Goal: Task Accomplishment & Management: Complete application form

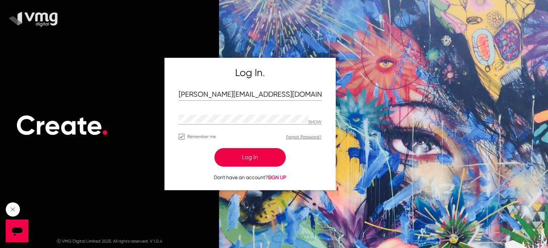
click at [246, 155] on button "Log In" at bounding box center [249, 157] width 71 height 19
click at [248, 162] on button "Log In" at bounding box center [249, 157] width 71 height 19
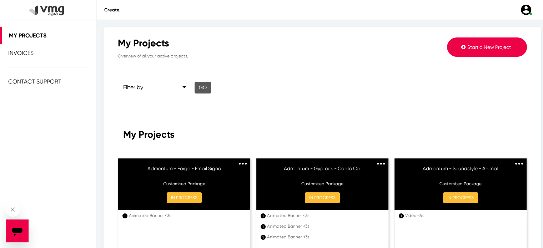
click at [461, 50] on span at bounding box center [463, 47] width 4 height 6
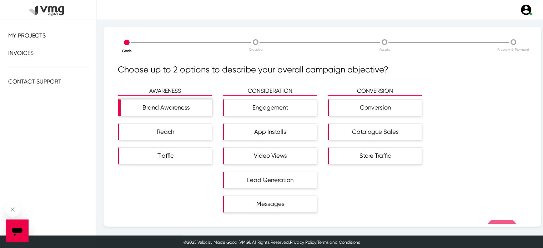
click at [171, 109] on div "Brand Awareness" at bounding box center [166, 108] width 91 height 16
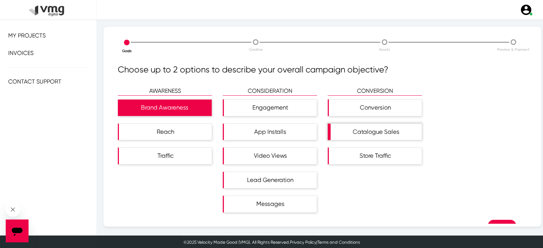
scroll to position [17, 0]
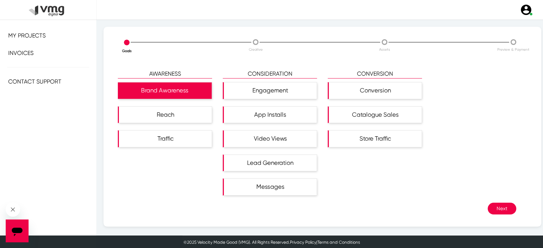
click at [492, 209] on button "Next" at bounding box center [502, 209] width 29 height 12
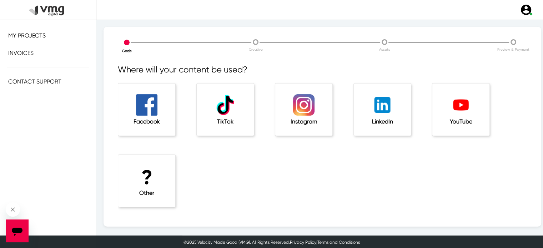
click at [158, 113] on div "Facebook" at bounding box center [146, 110] width 57 height 52
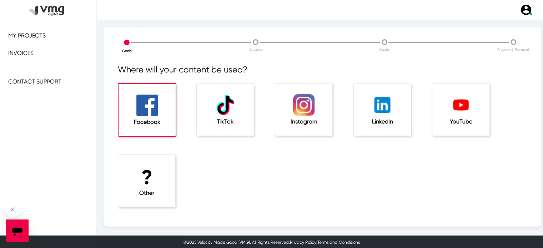
scroll to position [24, 0]
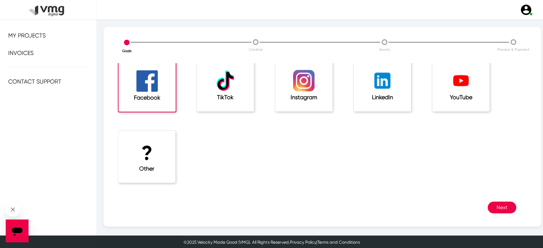
click at [311, 90] on img at bounding box center [303, 80] width 21 height 21
click at [499, 207] on button "Next" at bounding box center [502, 208] width 29 height 12
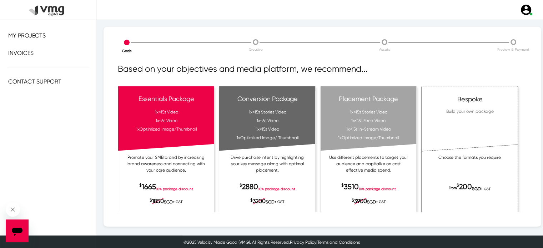
scroll to position [24, 0]
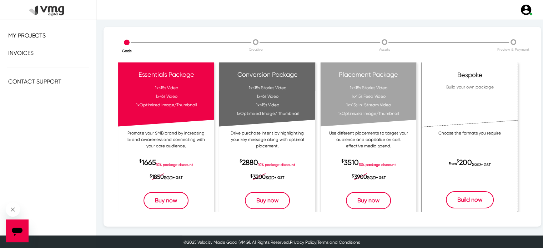
click at [471, 196] on button "Build now" at bounding box center [470, 199] width 48 height 17
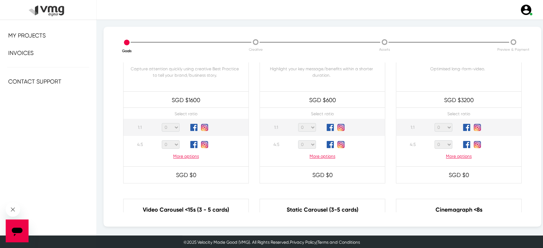
scroll to position [21, 0]
